Goal: Information Seeking & Learning: Learn about a topic

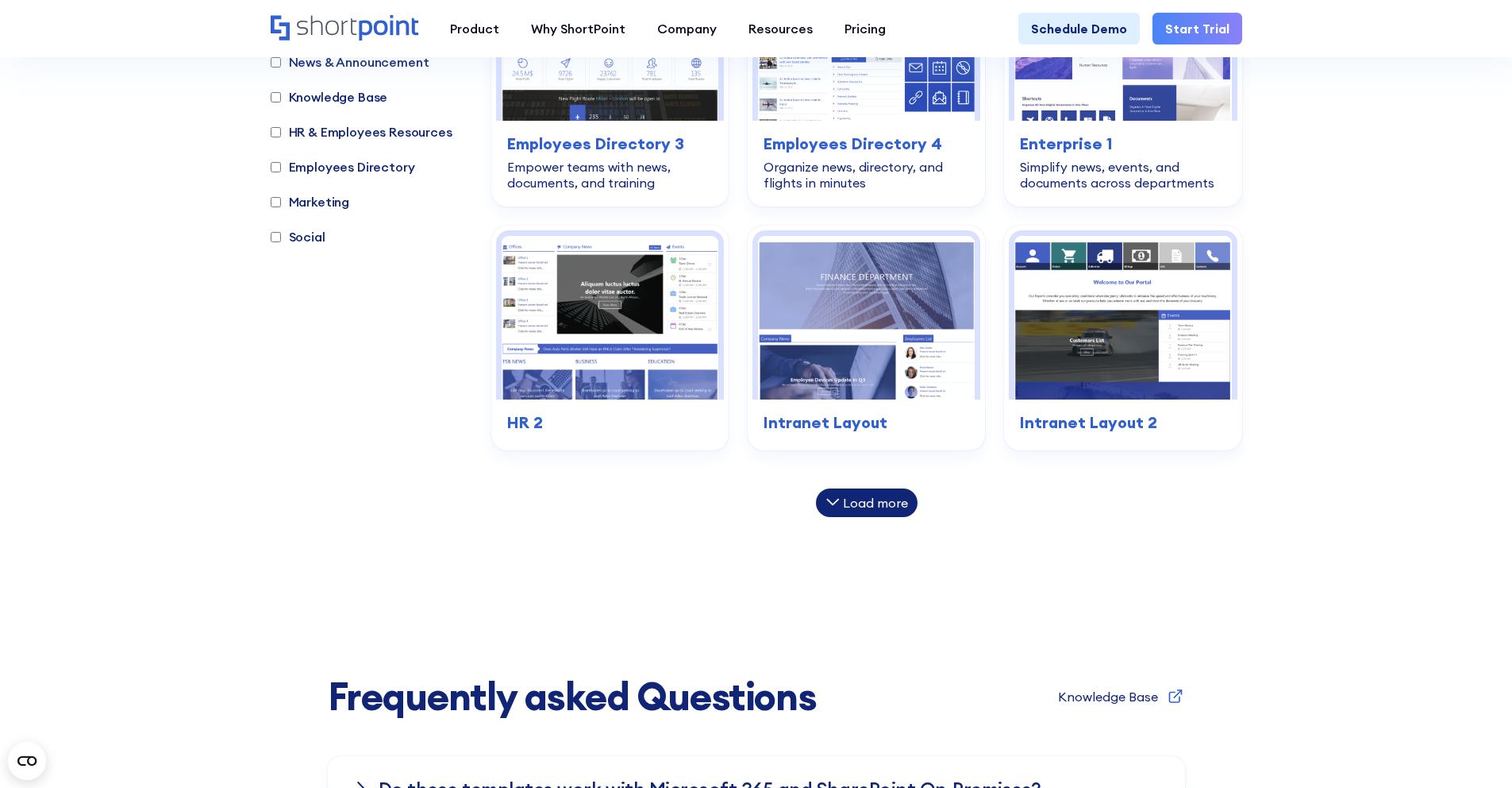
scroll to position [972, 0]
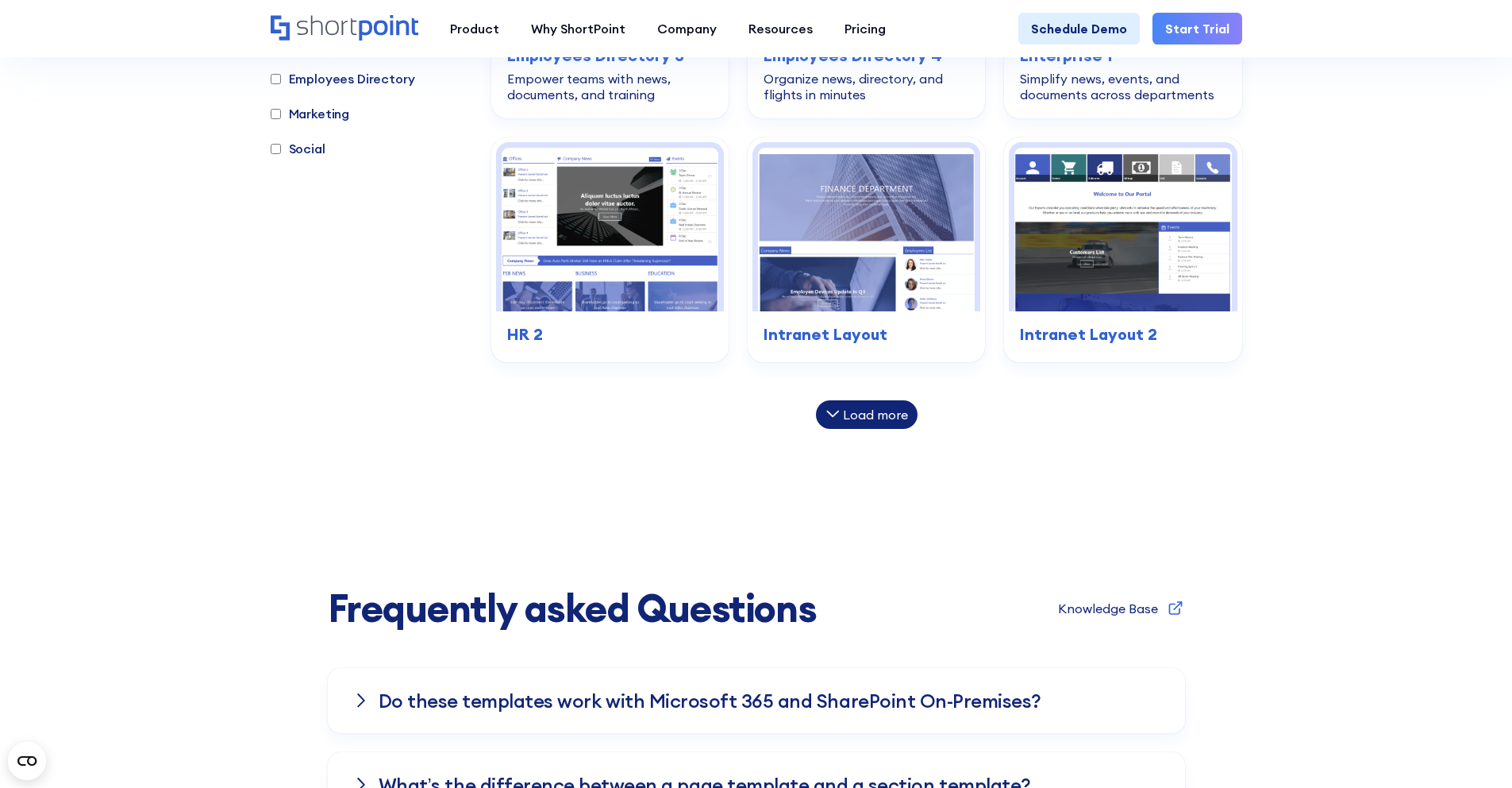
click at [838, 410] on icon at bounding box center [833, 414] width 14 height 14
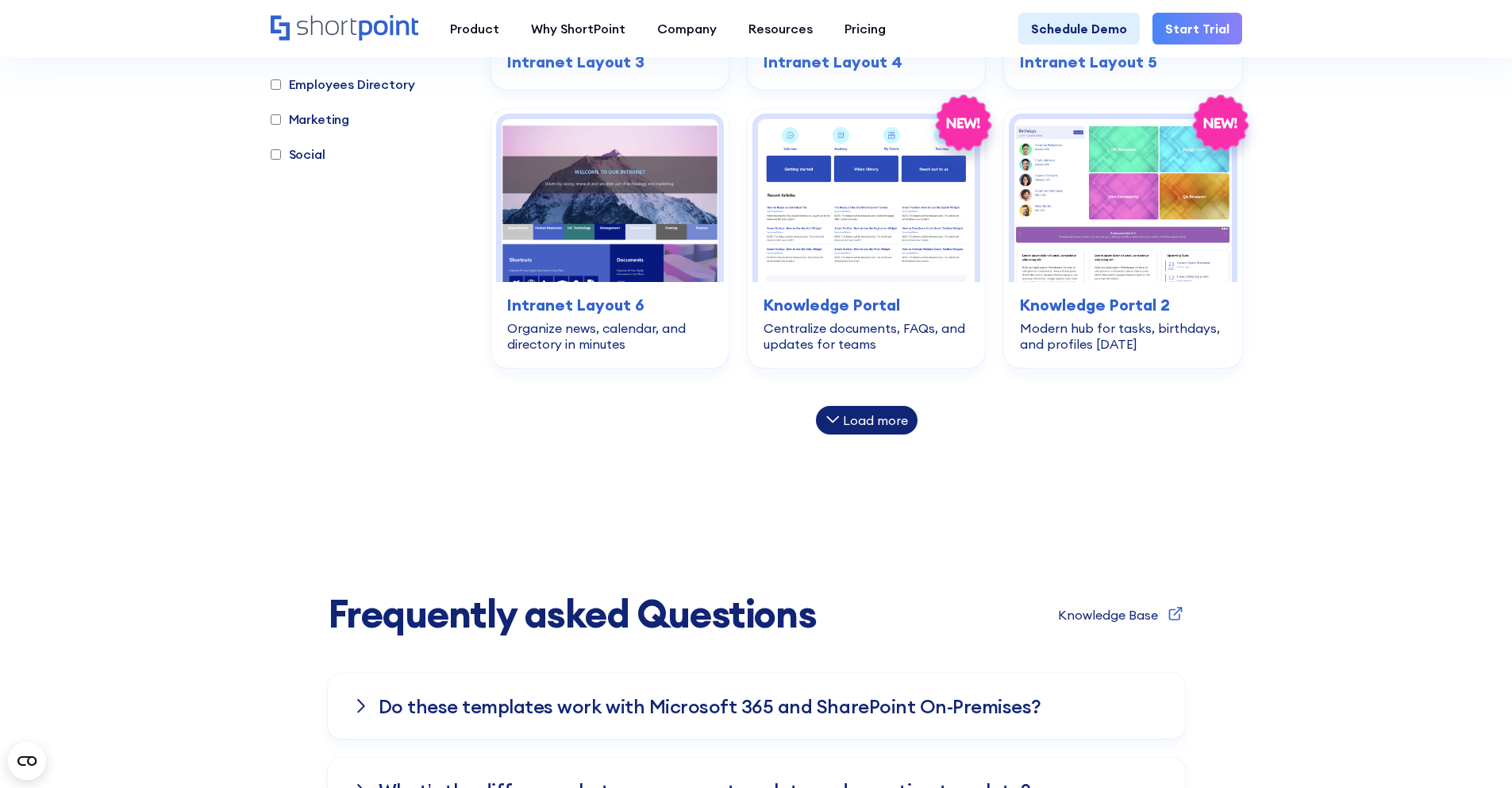
scroll to position [1486, 0]
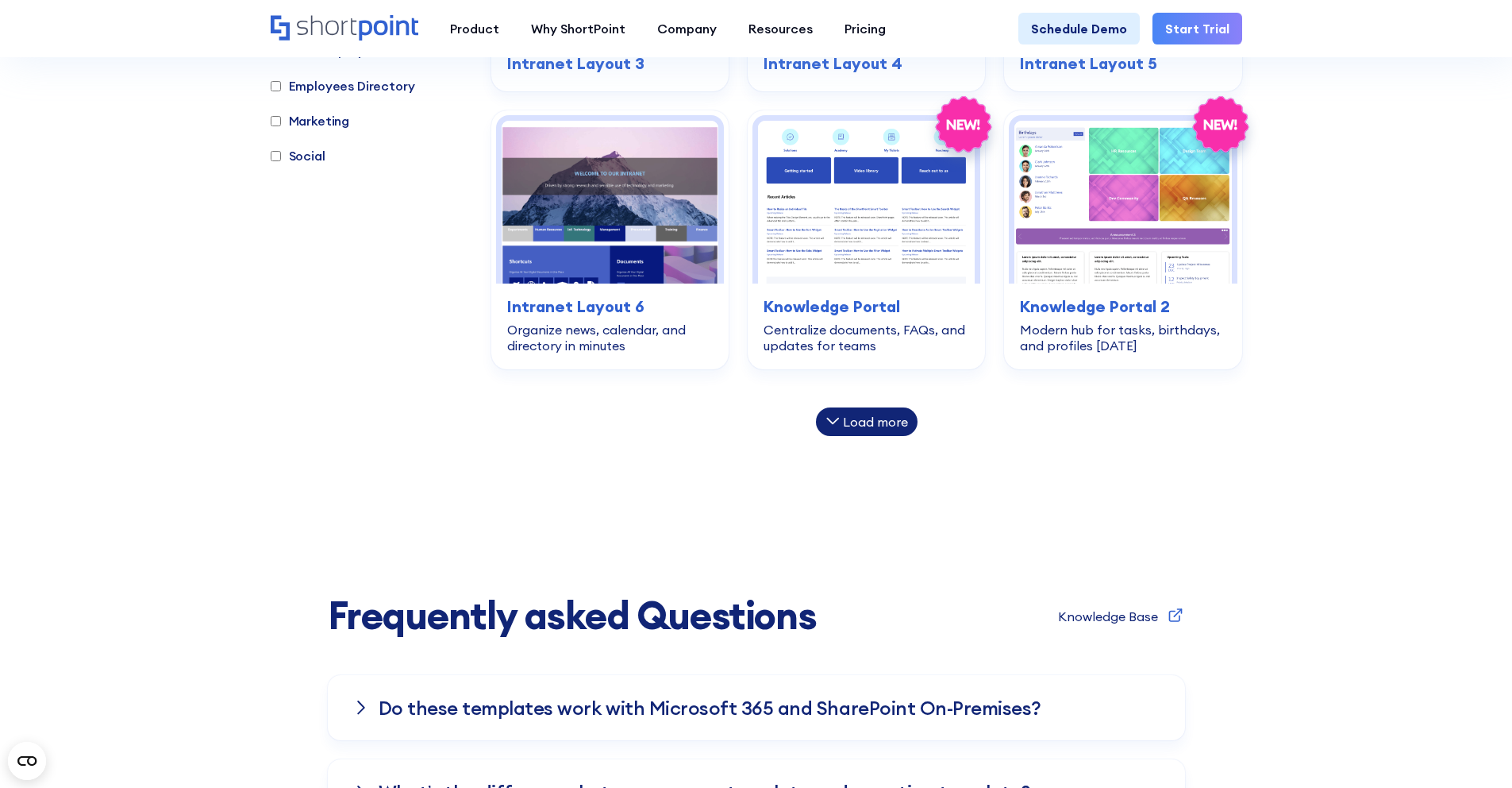
click at [858, 428] on div "Load more" at bounding box center [875, 421] width 65 height 13
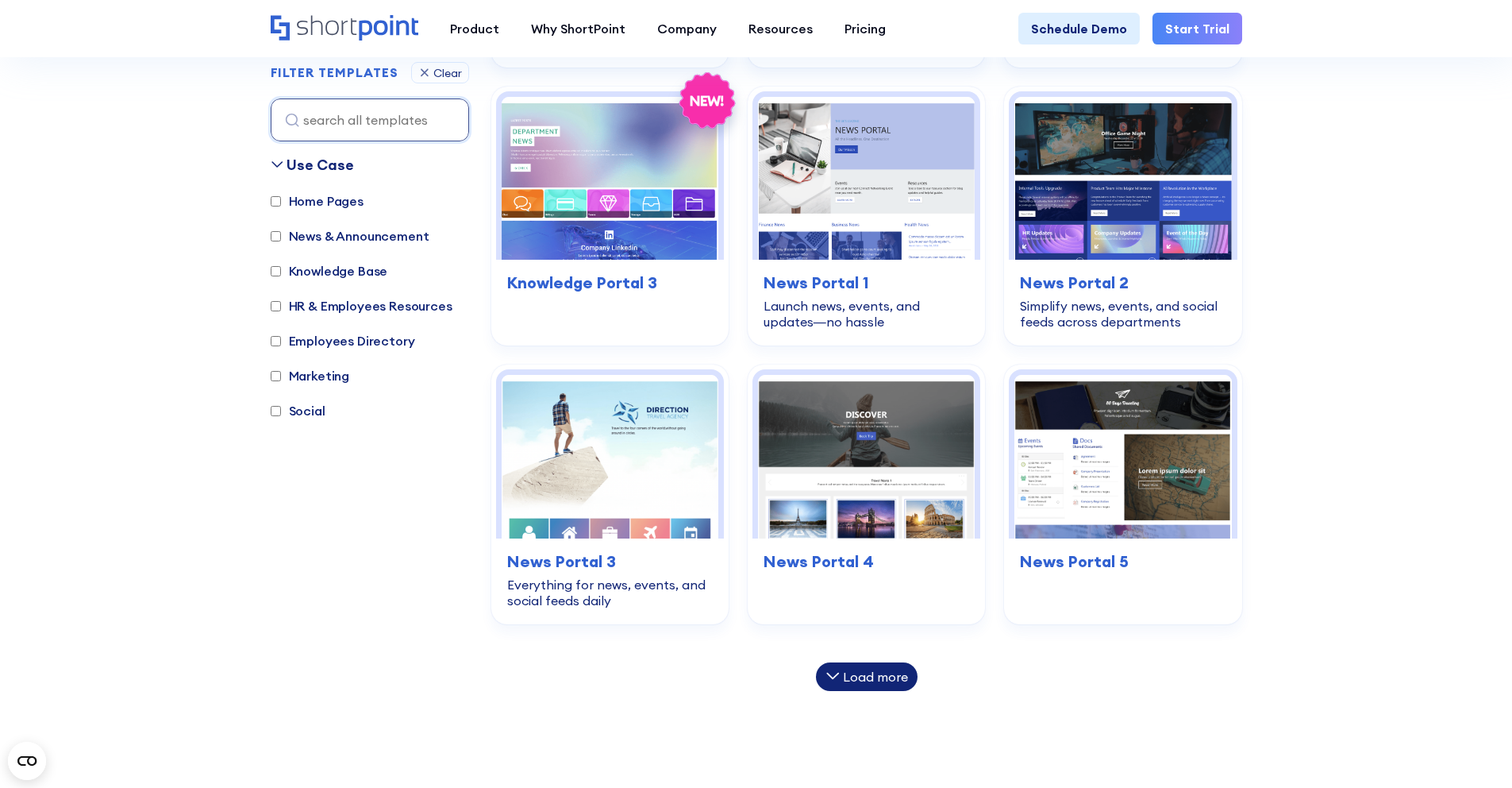
scroll to position [2029, 0]
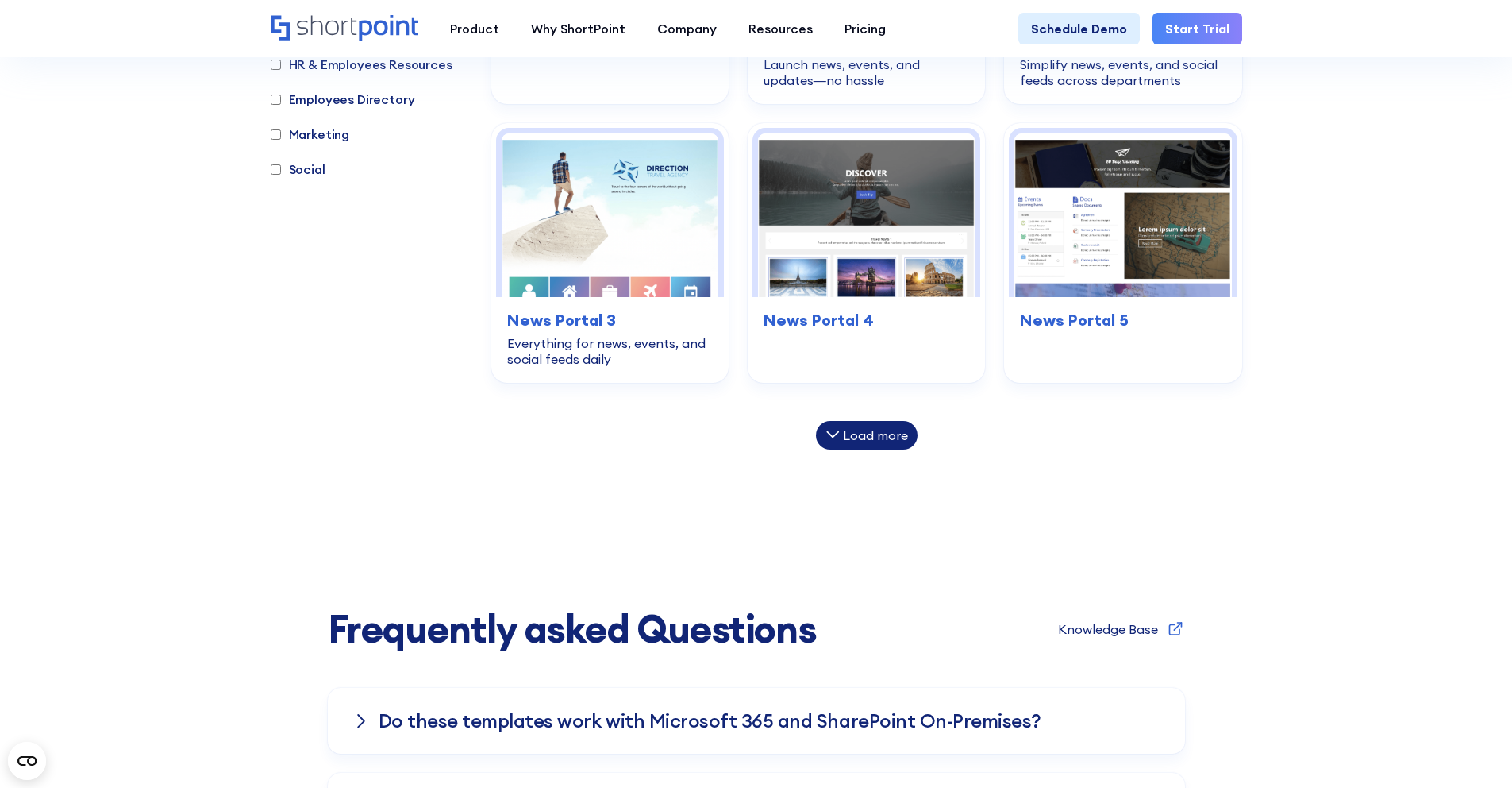
click at [869, 441] on div "Load more" at bounding box center [875, 435] width 65 height 13
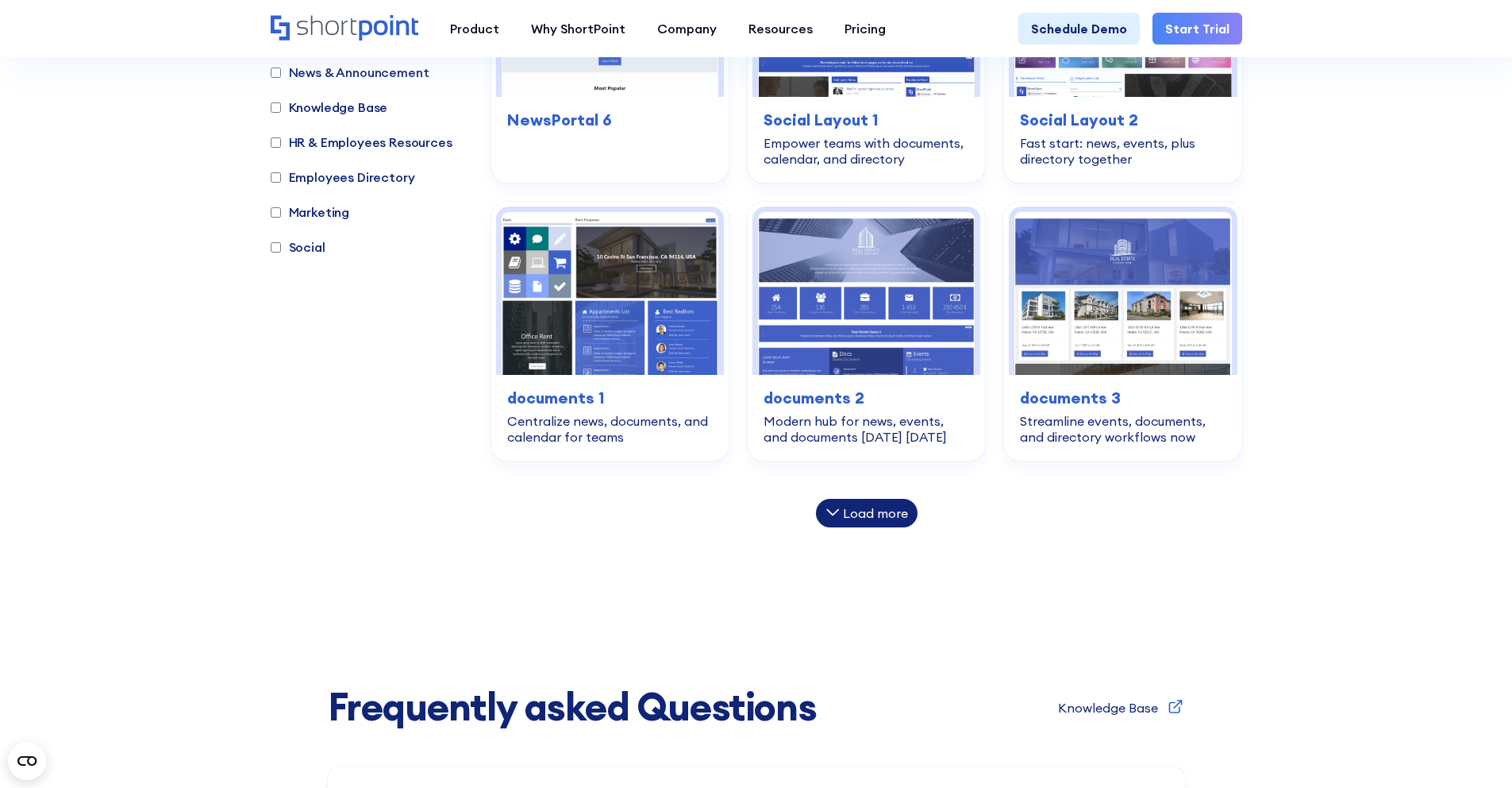
scroll to position [2514, 0]
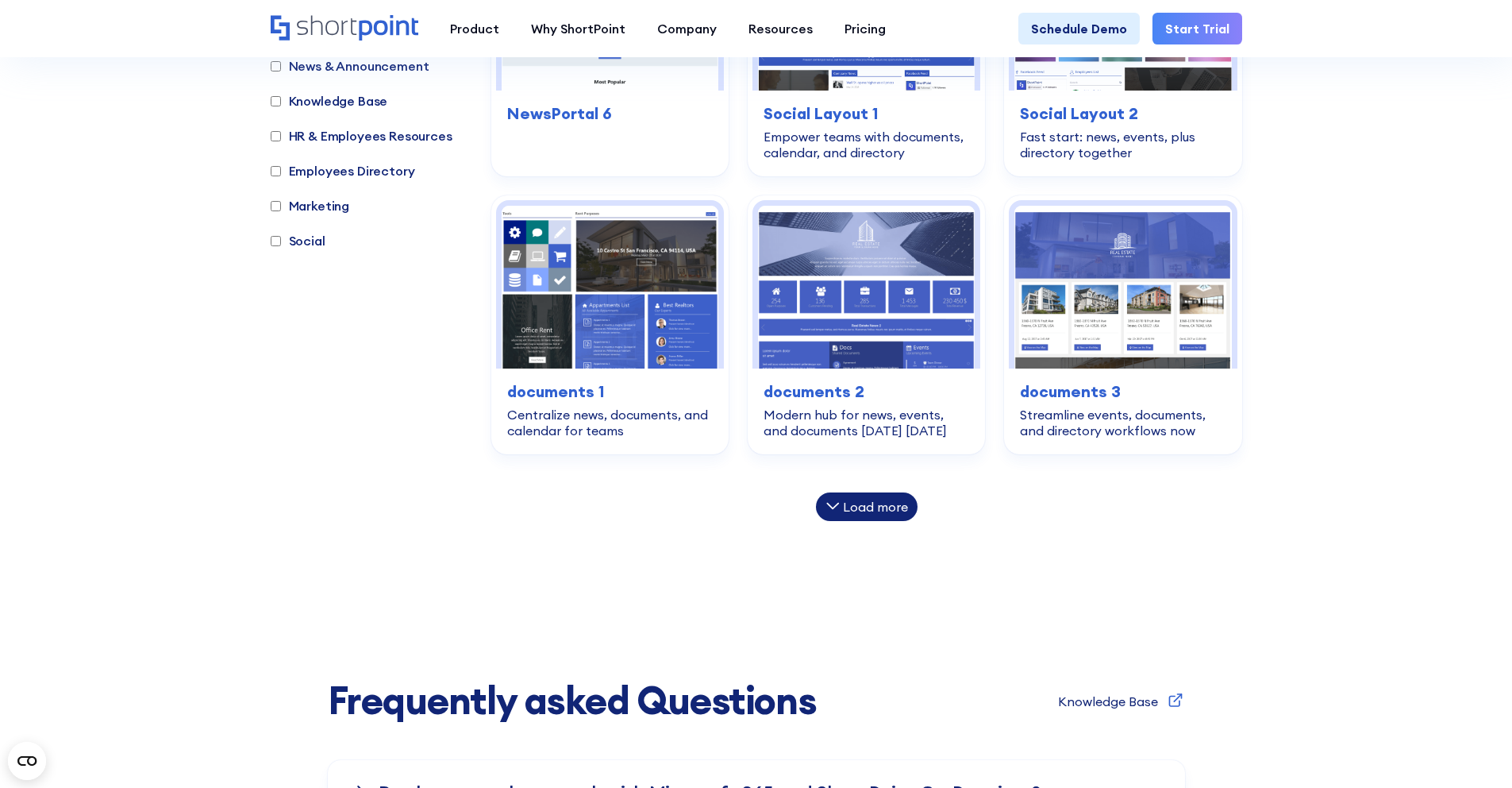
click at [872, 513] on div "Load more" at bounding box center [875, 507] width 65 height 13
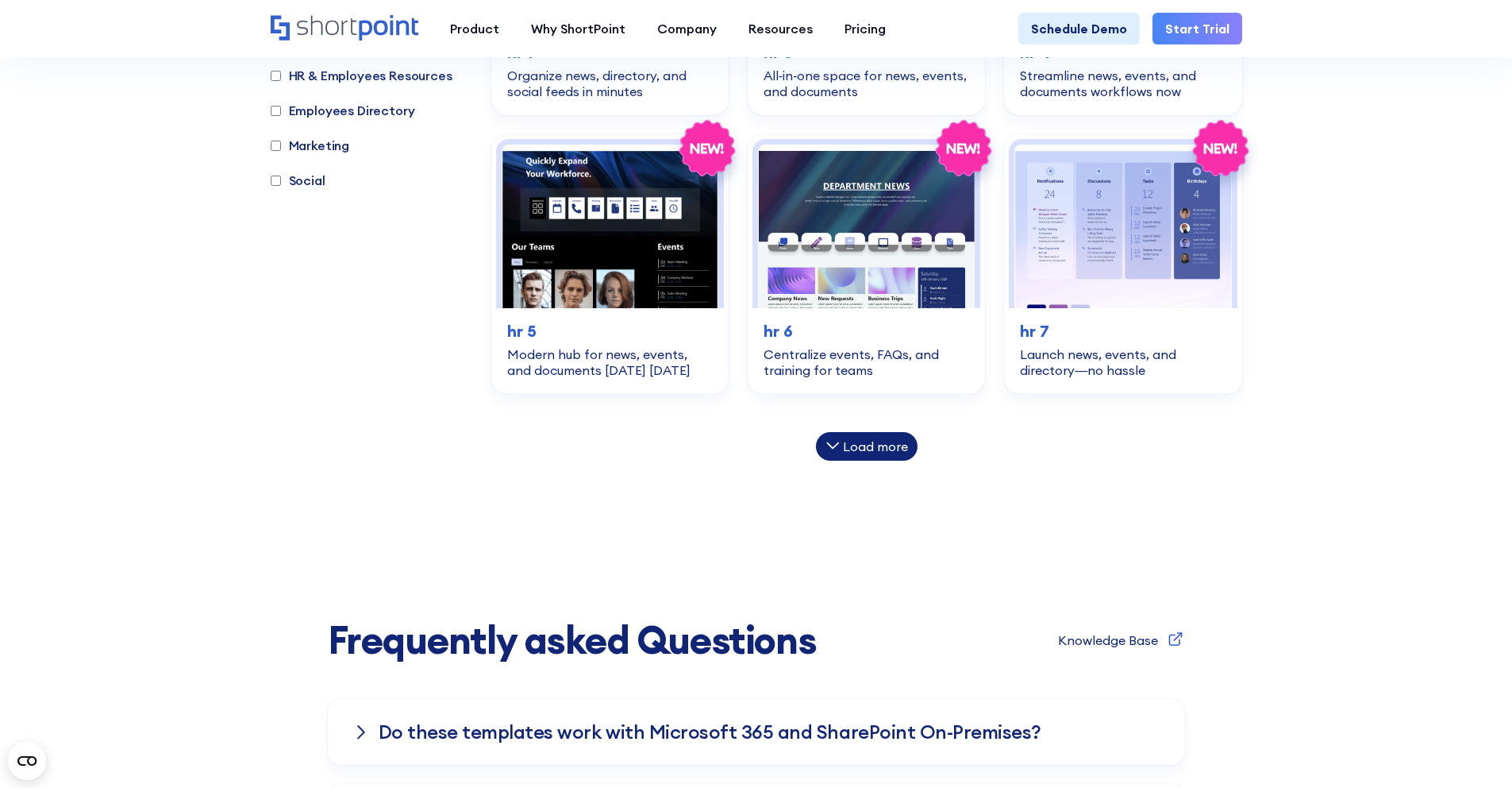
scroll to position [3234, 0]
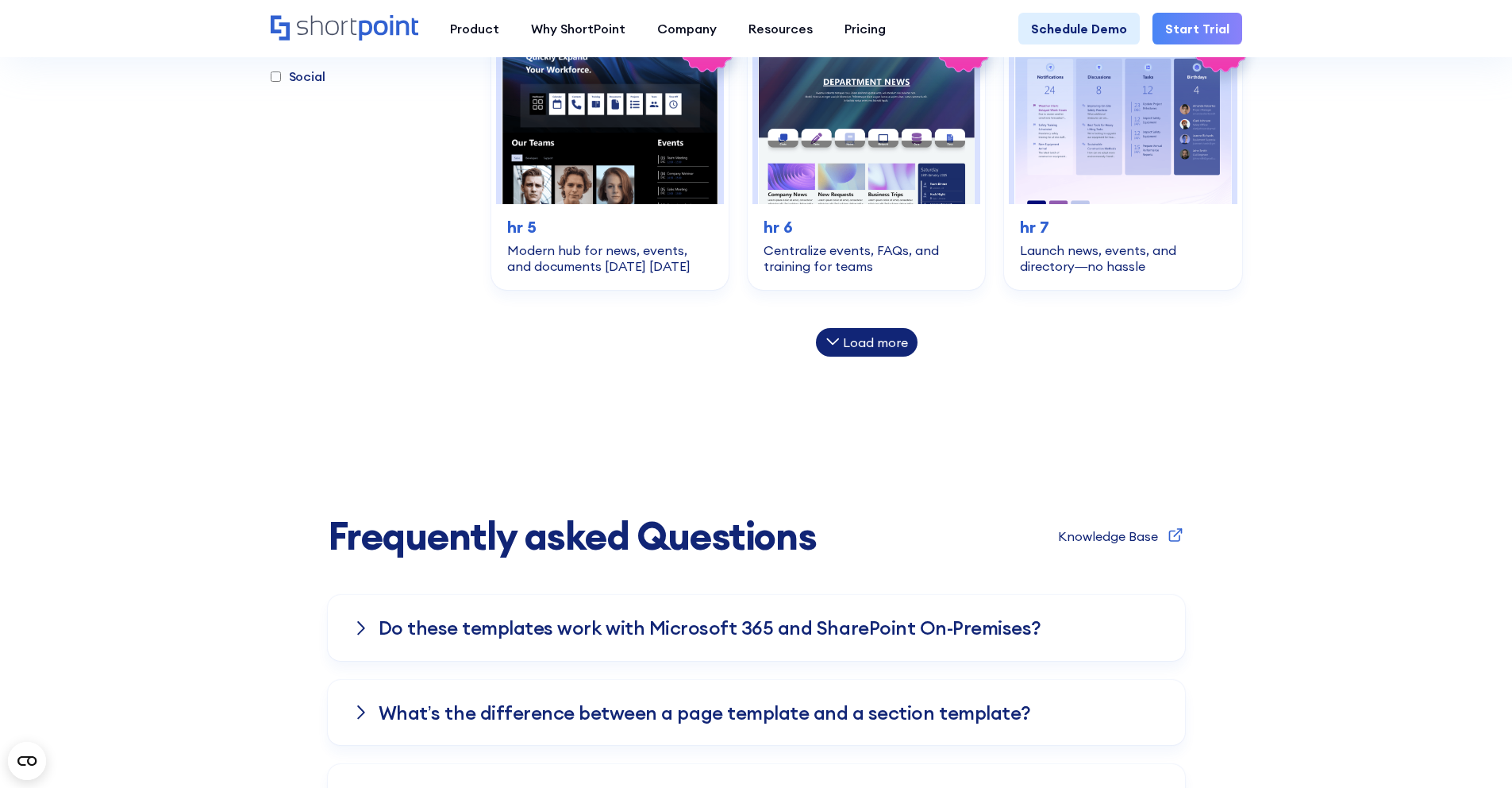
click at [872, 346] on div "Load more" at bounding box center [875, 343] width 65 height 13
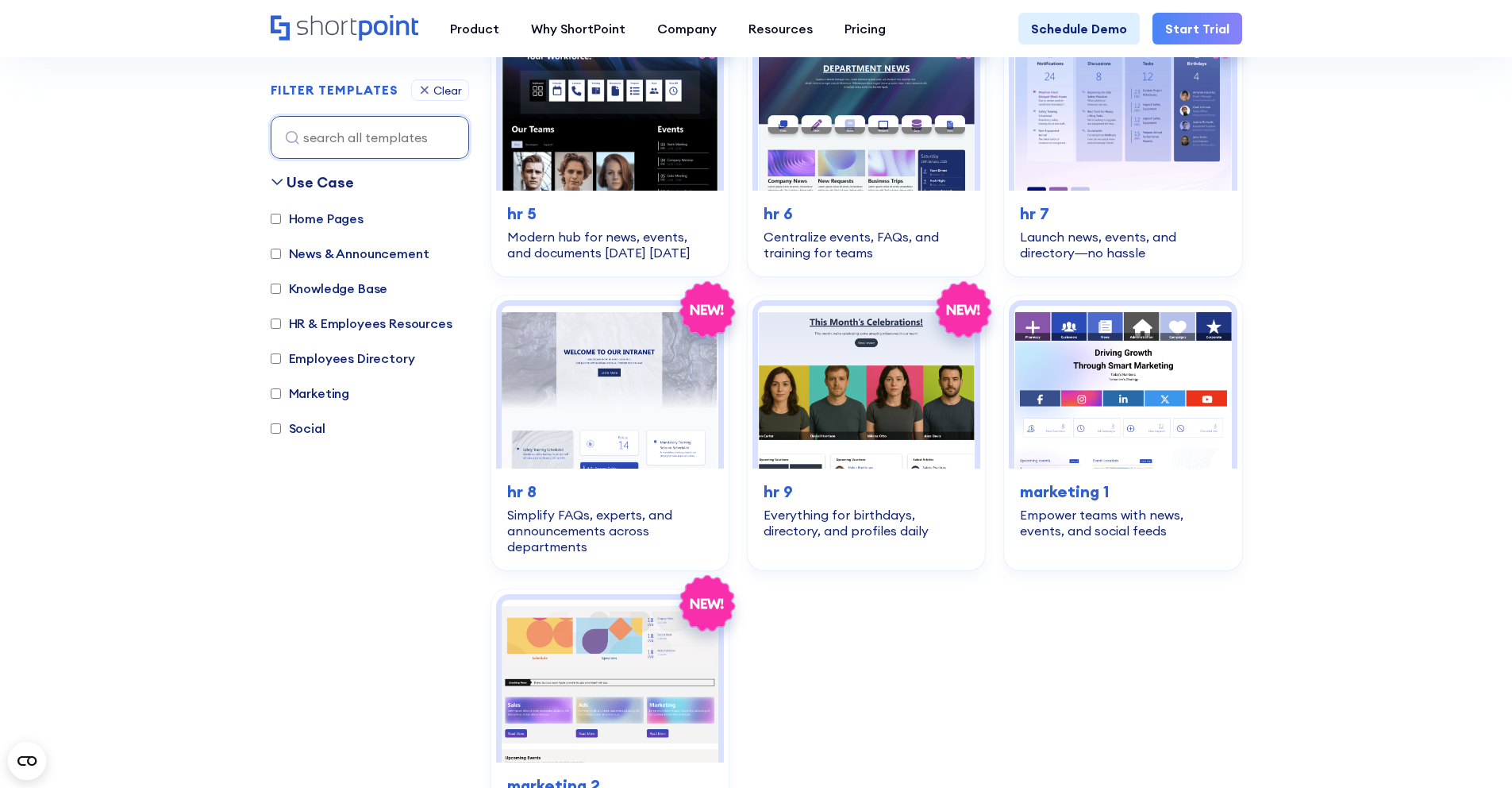
scroll to position [2871, 0]
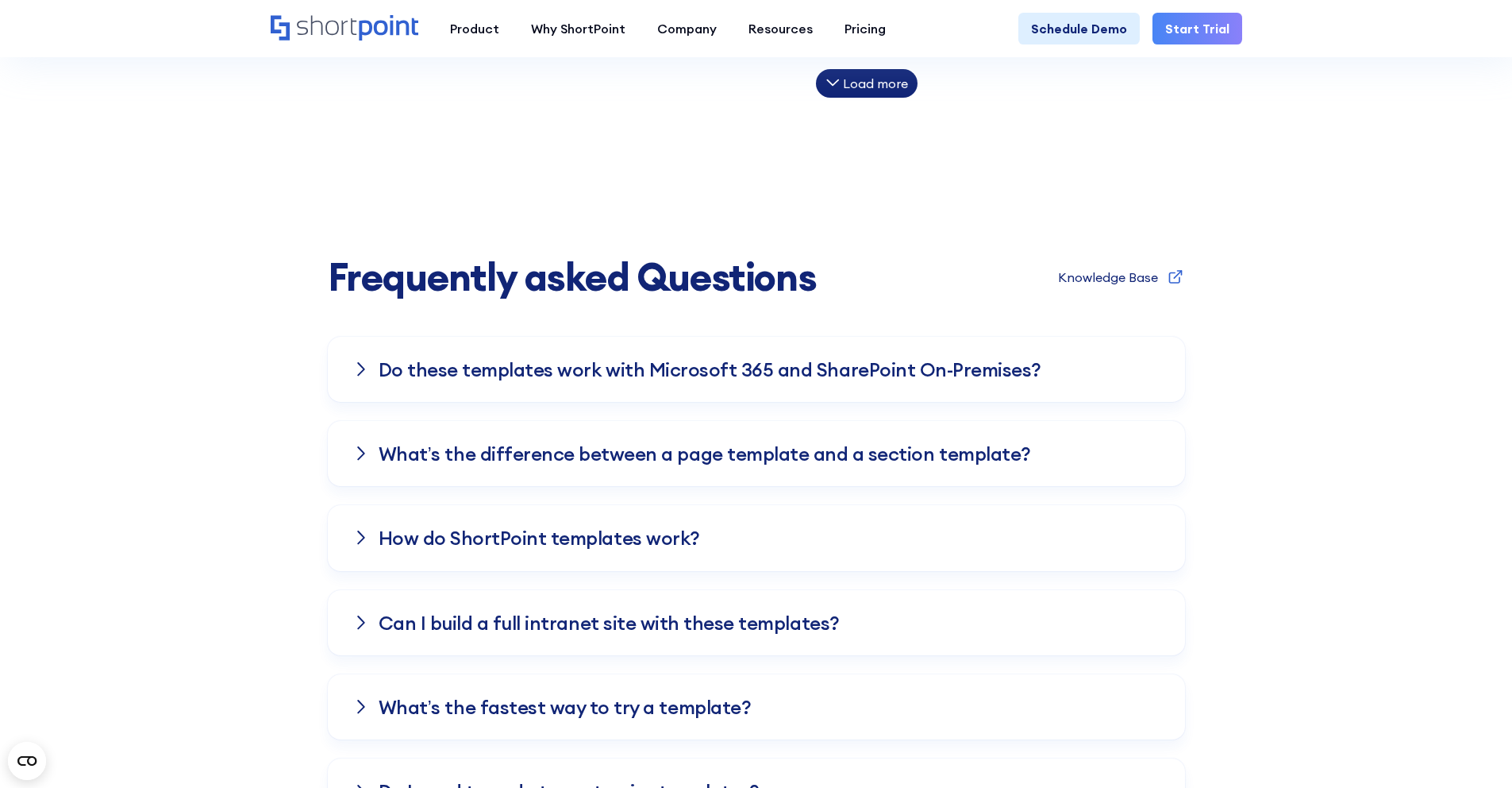
scroll to position [1304, 0]
click at [838, 81] on icon at bounding box center [833, 82] width 14 height 14
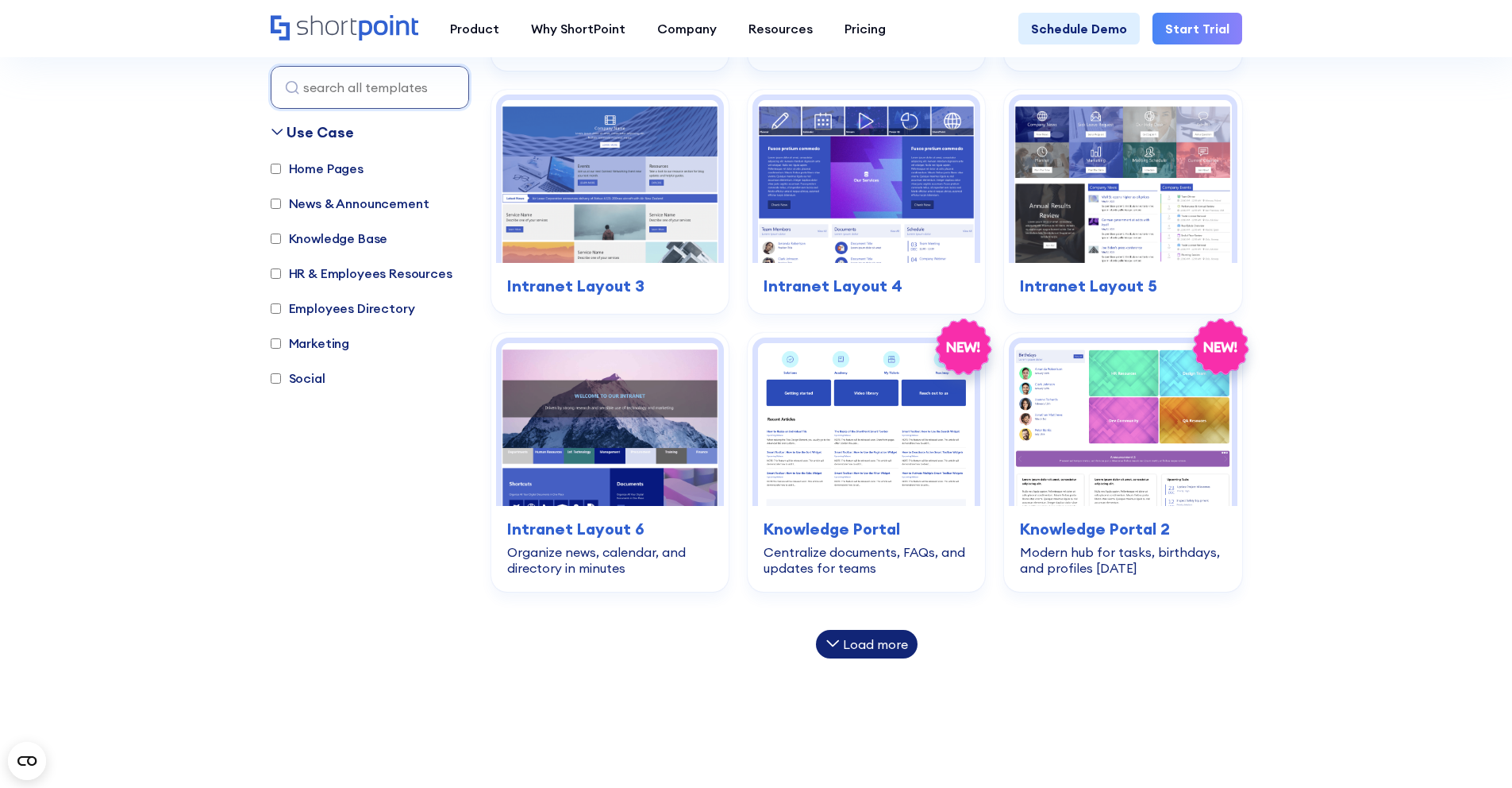
scroll to position [1500, 0]
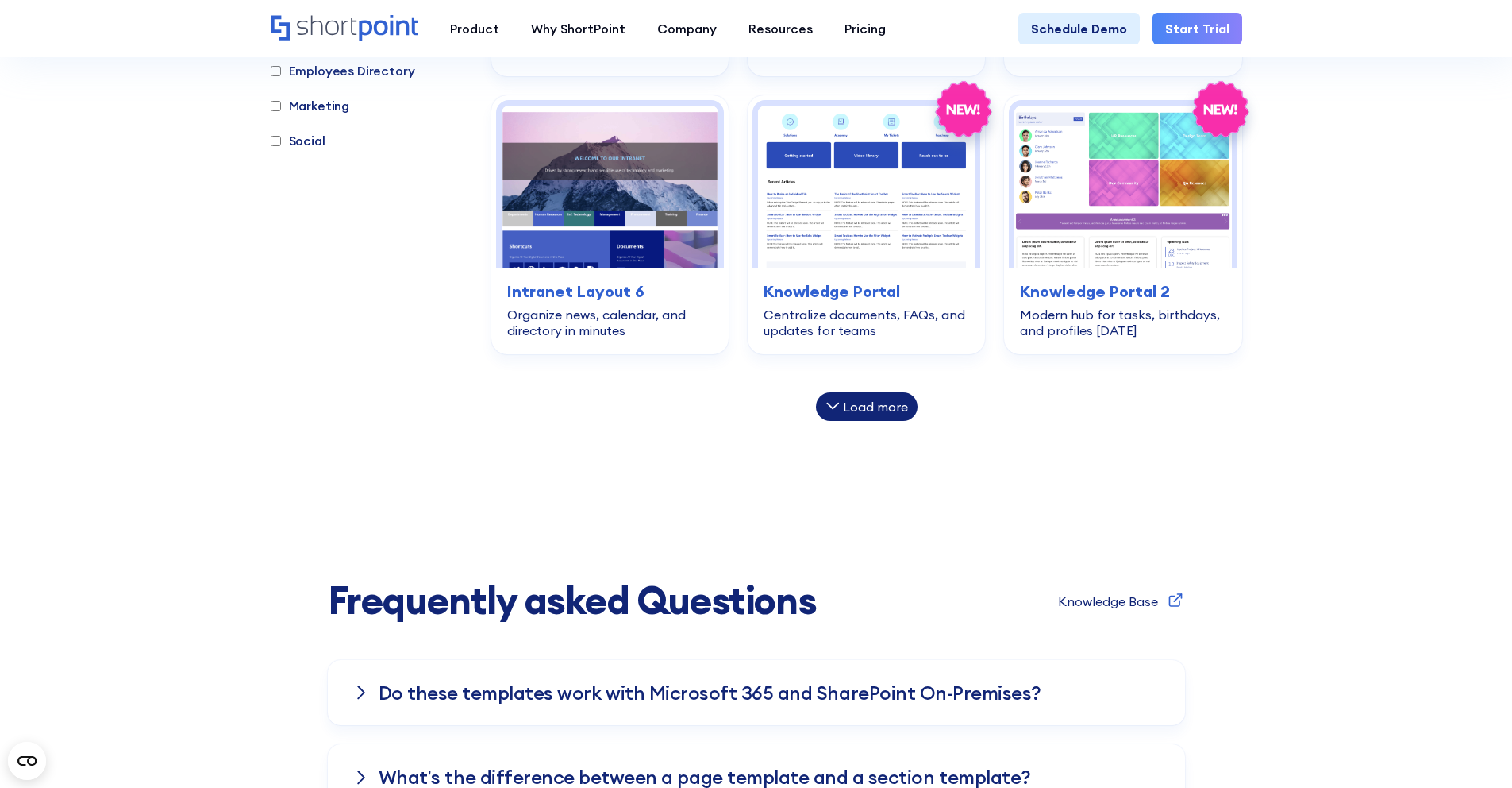
click at [871, 410] on div "Load more" at bounding box center [875, 407] width 65 height 13
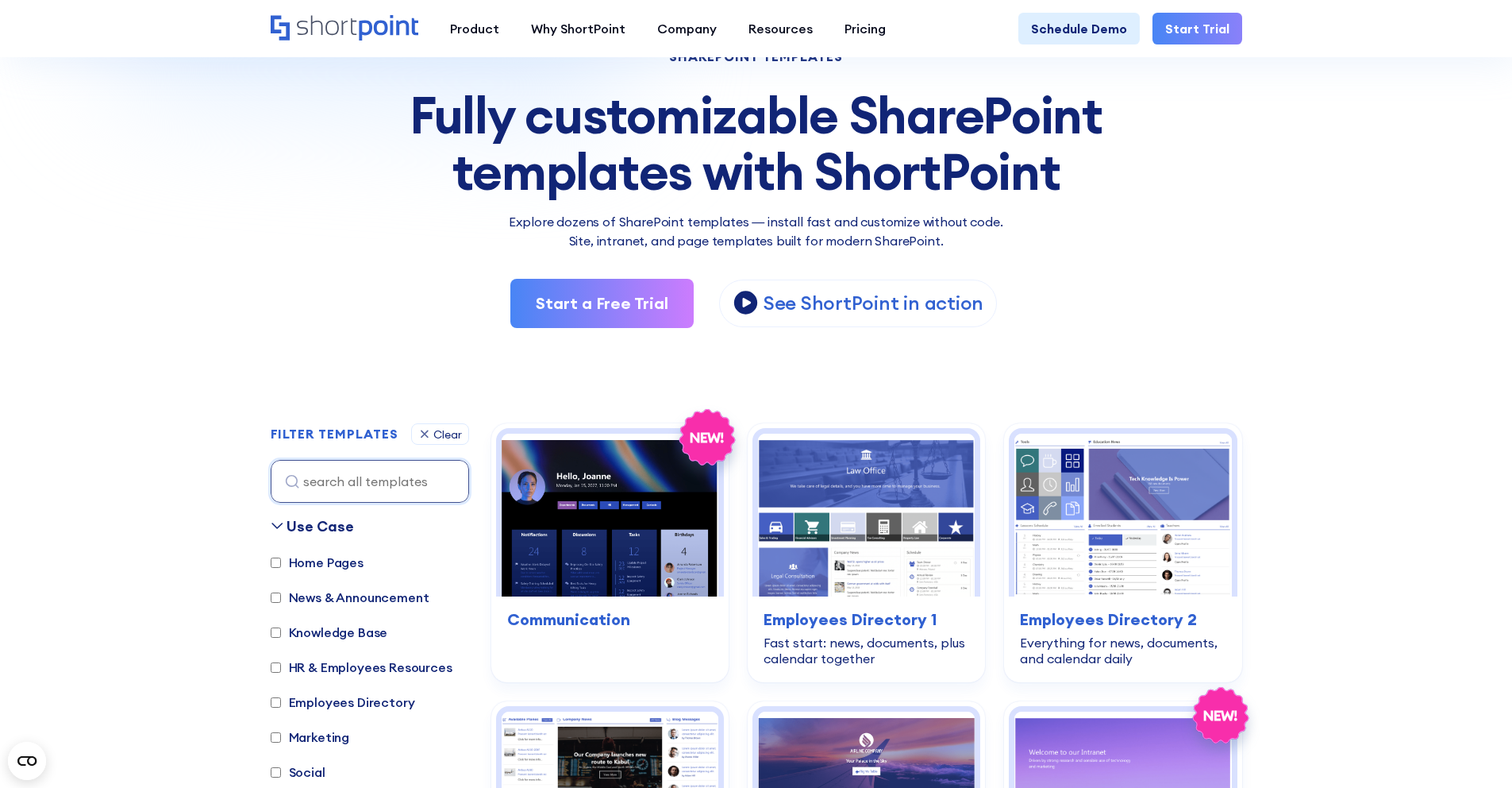
scroll to position [135, 0]
